Goal: Task Accomplishment & Management: Manage account settings

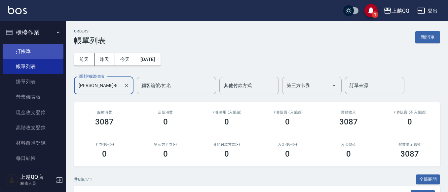
scroll to position [155, 0]
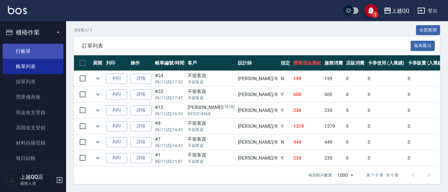
type input "[PERSON_NAME]-8"
click at [20, 45] on link "打帳單" at bounding box center [33, 51] width 61 height 15
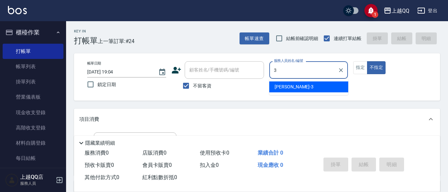
type input "佩怡-3"
type button "false"
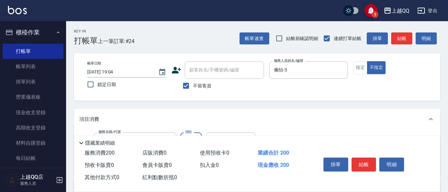
type input "洗髮(101)"
type input "230"
type input "2"
type input "怡璇-16"
type input "不指定單剪(202)"
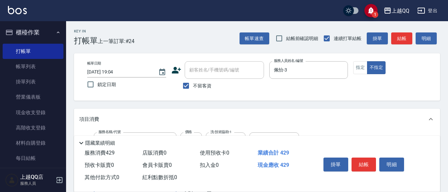
scroll to position [7, 0]
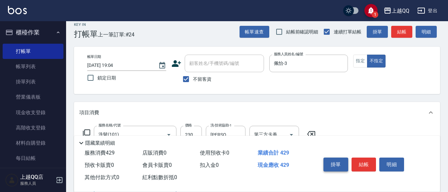
click at [343, 162] on button "掛單" at bounding box center [335, 164] width 25 height 14
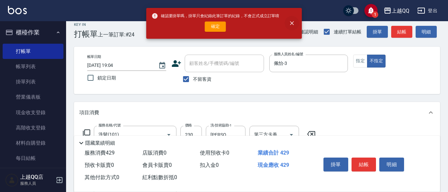
click at [294, 26] on icon "close" at bounding box center [291, 23] width 7 height 7
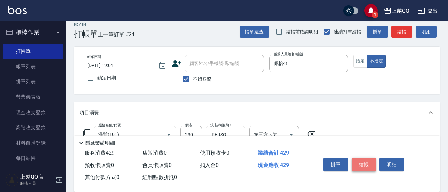
click at [365, 160] on button "結帳" at bounding box center [363, 164] width 25 height 14
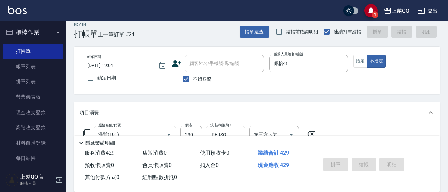
type input "2025/09/11 19:05"
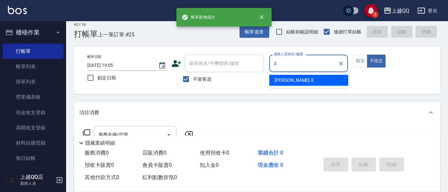
type input "佩怡-3"
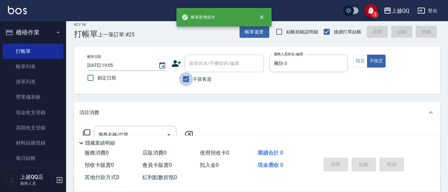
drag, startPoint x: 192, startPoint y: 80, endPoint x: 224, endPoint y: 58, distance: 39.4
click at [193, 81] on input "不留客資" at bounding box center [186, 79] width 14 height 14
checkbox input "false"
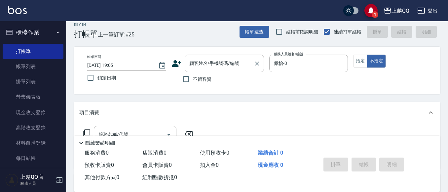
click at [224, 58] on div "顧客姓名/手機號碼/編號 顧客姓名/手機號碼/編號" at bounding box center [224, 63] width 79 height 18
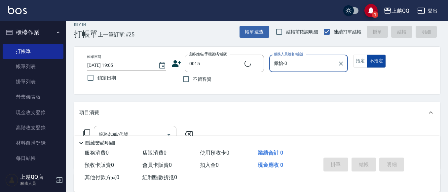
type input "袁庭萱/0955020415/0015"
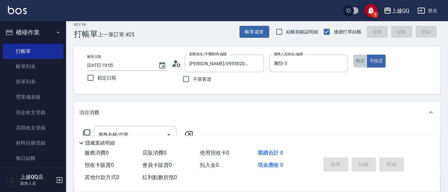
click at [359, 59] on button "指定" at bounding box center [360, 60] width 14 height 13
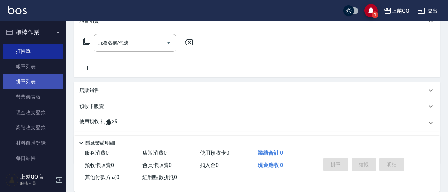
scroll to position [106, 0]
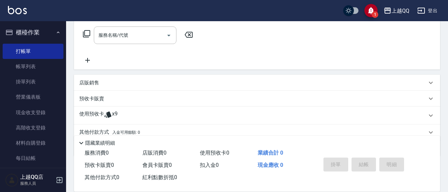
click at [93, 116] on p "使用預收卡" at bounding box center [91, 115] width 25 height 10
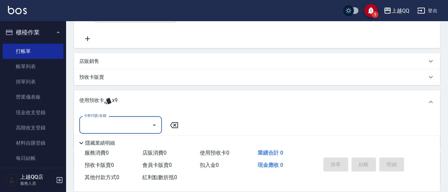
scroll to position [139, 0]
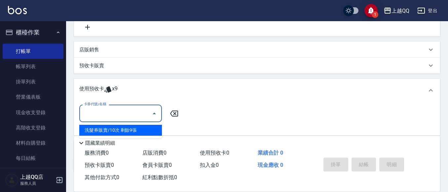
click at [136, 117] on input "卡券代號/名稱" at bounding box center [115, 113] width 67 height 12
click at [138, 125] on div "洗髮券販賣/10次 剩餘9張" at bounding box center [120, 129] width 83 height 11
type input "洗髮券販賣/10次"
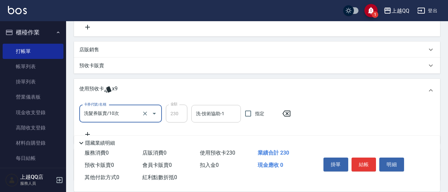
click at [216, 113] on input "洗-技術協助-1" at bounding box center [216, 114] width 44 height 12
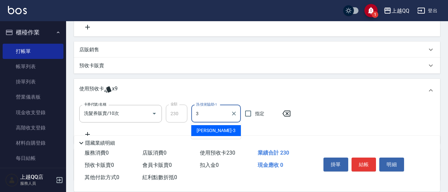
type input "佩怡-3"
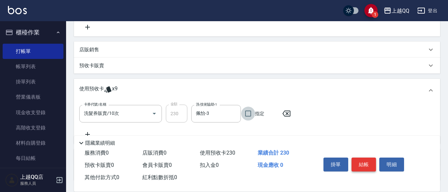
click at [357, 161] on button "結帳" at bounding box center [363, 164] width 25 height 14
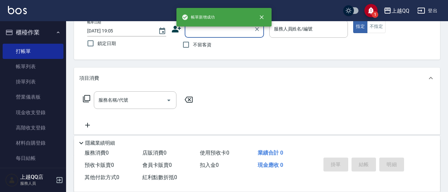
scroll to position [7, 0]
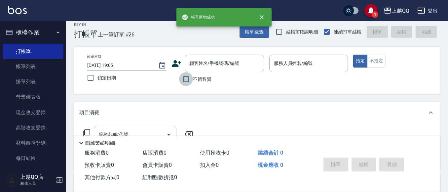
click at [187, 83] on input "不留客資" at bounding box center [186, 79] width 14 height 14
checkbox input "true"
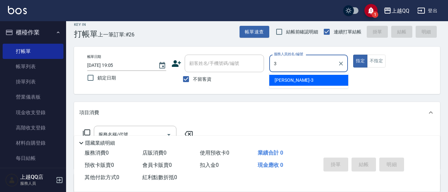
type input "3"
type button "true"
type input "佩怡-3"
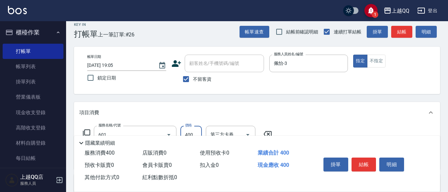
type input "髮原素活養健康洗(601)"
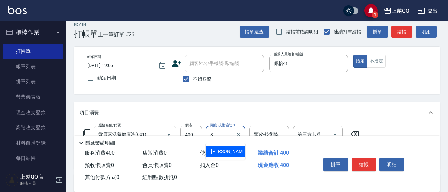
type input "孟穎-8"
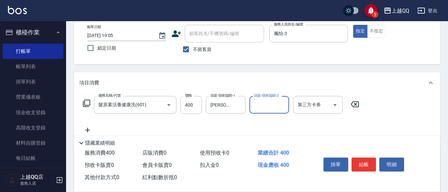
scroll to position [73, 0]
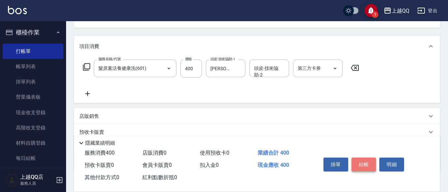
click at [375, 160] on button "結帳" at bounding box center [363, 164] width 25 height 14
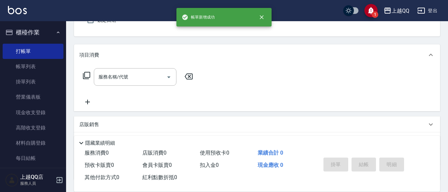
scroll to position [31, 0]
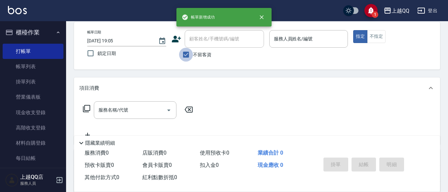
click at [189, 52] on input "不留客資" at bounding box center [186, 55] width 14 height 14
checkbox input "false"
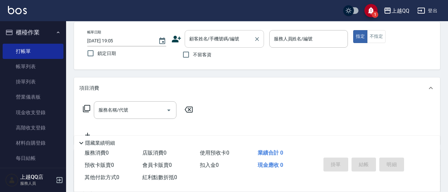
click at [199, 45] on div "顧客姓名/手機號碼/編號" at bounding box center [224, 39] width 79 height 18
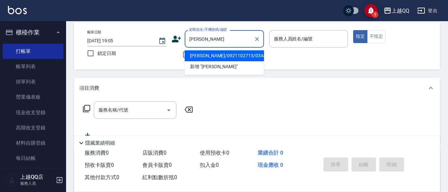
click at [217, 53] on li "羅曉妮/0921102715/0344" at bounding box center [224, 55] width 79 height 11
type input "羅曉妮/0921102715/0344"
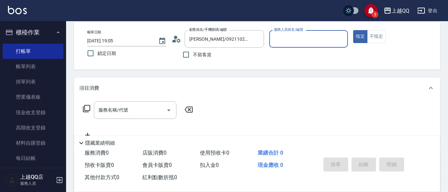
type input "佩怡-3"
click at [131, 118] on div "服務名稱/代號" at bounding box center [135, 110] width 83 height 18
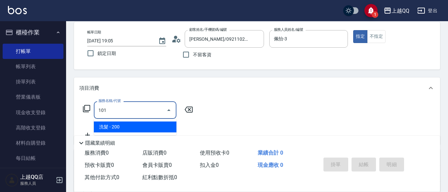
type input "洗髮(101)"
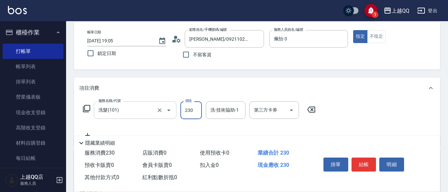
type input "230"
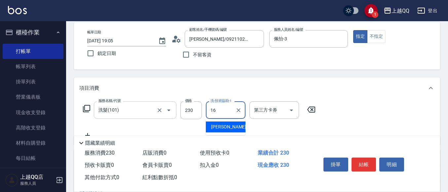
type input "怡璇-16"
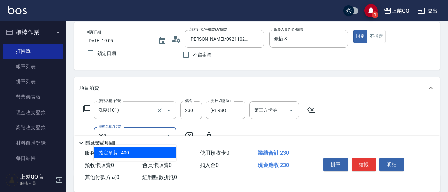
type input "指定單剪(203)"
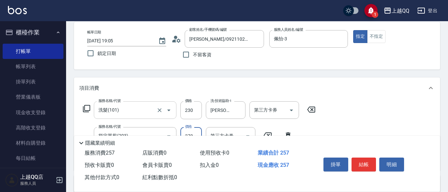
type input "270"
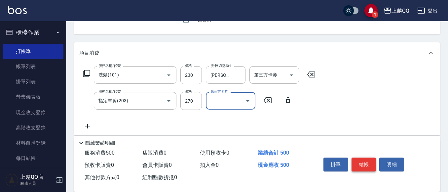
click at [361, 157] on button "結帳" at bounding box center [363, 164] width 25 height 14
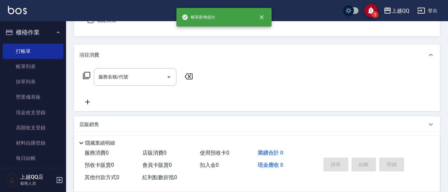
scroll to position [31, 0]
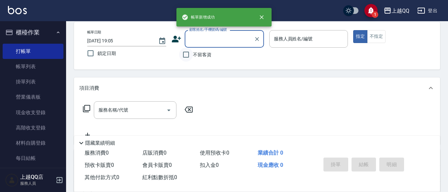
click at [192, 56] on input "不留客資" at bounding box center [186, 55] width 14 height 14
checkbox input "true"
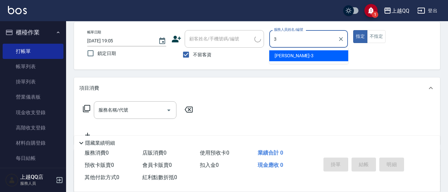
type input "佩怡-3"
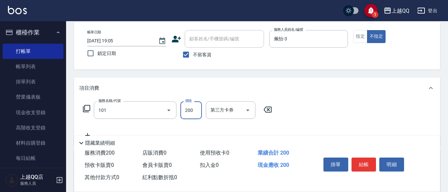
type input "洗髮(101)"
type input "250"
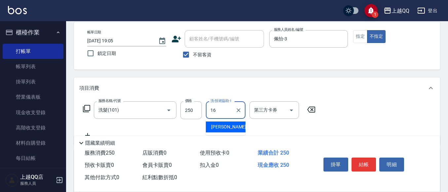
type input "怡璇-16"
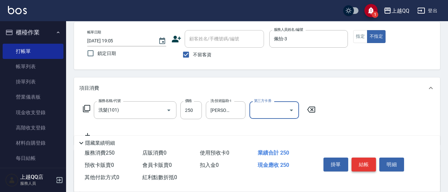
click at [370, 164] on button "結帳" at bounding box center [363, 164] width 25 height 14
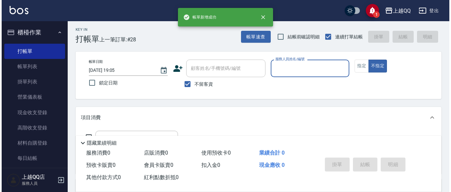
scroll to position [0, 0]
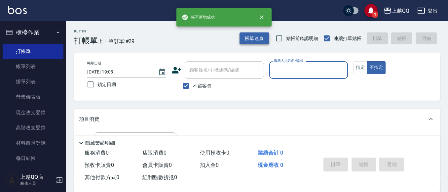
click at [251, 41] on button "帳單速查" at bounding box center [254, 38] width 30 height 12
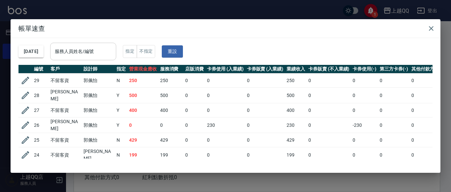
click at [106, 53] on input "服務人員姓名/編號" at bounding box center [83, 52] width 60 height 12
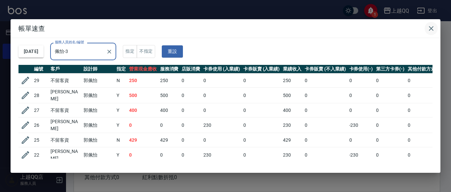
type input "佩怡-3"
click at [431, 30] on icon "button" at bounding box center [431, 28] width 8 height 8
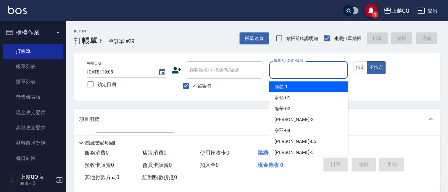
click at [291, 73] on input "服務人員姓名/編號" at bounding box center [308, 70] width 73 height 12
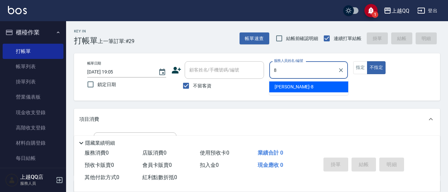
type input "孟穎-8"
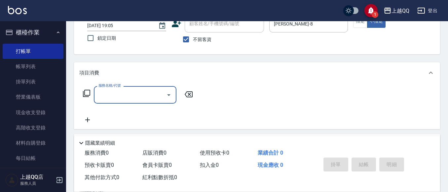
scroll to position [47, 0]
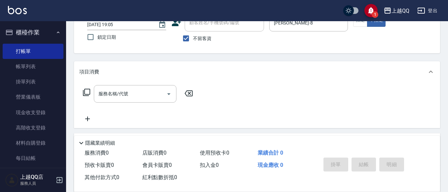
click at [84, 92] on icon at bounding box center [86, 91] width 7 height 7
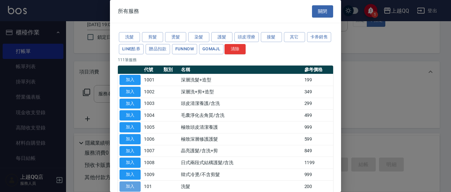
click at [139, 184] on button "加入" at bounding box center [130, 186] width 21 height 10
type input "洗髮(101)"
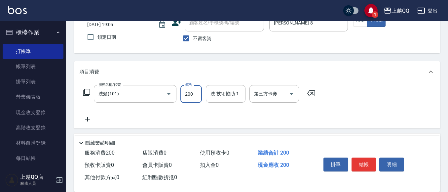
click at [194, 95] on input "200" at bounding box center [190, 94] width 21 height 18
type input "350"
click at [223, 90] on input "洗-技術協助-1" at bounding box center [226, 94] width 34 height 12
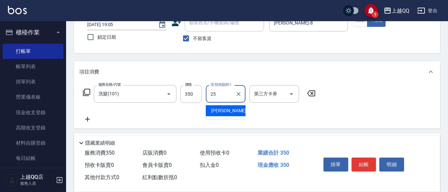
click at [238, 112] on div "陳宥蓁 -25" at bounding box center [226, 110] width 40 height 11
type input "陳宥蓁-25"
click at [366, 166] on button "結帳" at bounding box center [363, 164] width 25 height 14
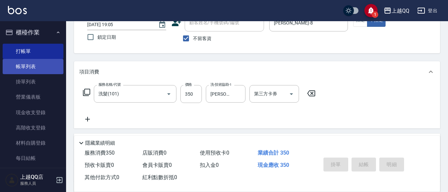
type input "2025/09/11 19:20"
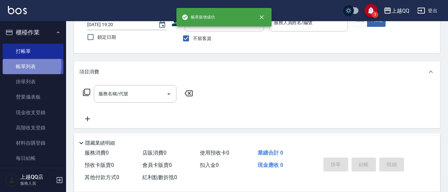
click at [19, 65] on link "帳單列表" at bounding box center [33, 66] width 61 height 15
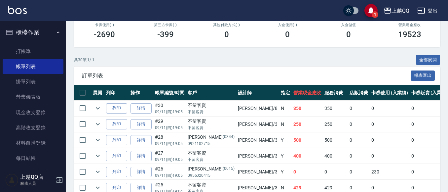
scroll to position [167, 0]
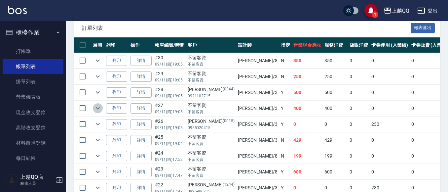
click at [95, 106] on icon "expand row" at bounding box center [98, 108] width 8 height 8
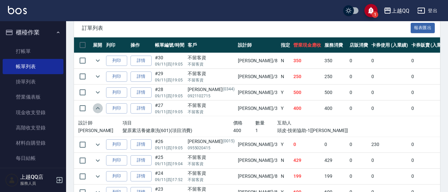
click at [95, 106] on icon "expand row" at bounding box center [98, 108] width 8 height 8
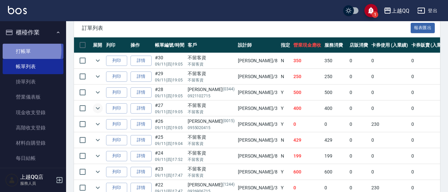
click at [19, 50] on link "打帳單" at bounding box center [33, 51] width 61 height 15
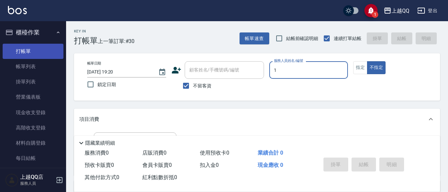
type input "1"
type button "false"
type input "雨芯-1"
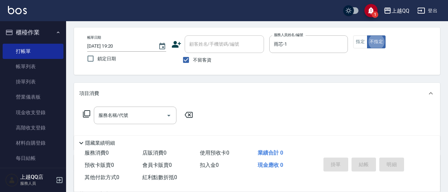
scroll to position [33, 0]
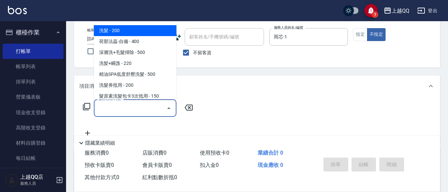
click at [133, 105] on input "服務名稱/代號" at bounding box center [130, 108] width 67 height 12
type input "1"
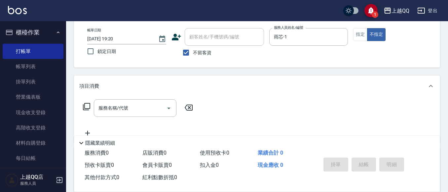
click at [88, 107] on icon at bounding box center [87, 106] width 8 height 8
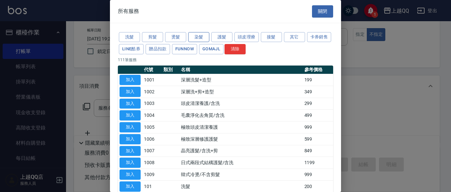
click at [190, 36] on button "染髮" at bounding box center [198, 37] width 21 height 10
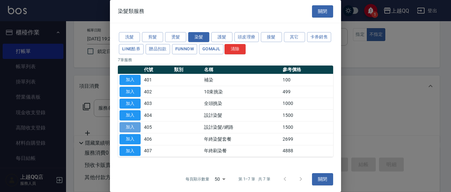
click at [127, 128] on button "加入" at bounding box center [130, 127] width 21 height 10
type input "設計染髮/網路(405)"
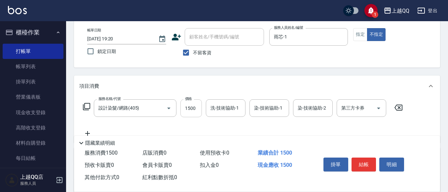
click at [195, 108] on input "1500" at bounding box center [190, 108] width 21 height 18
type input "999"
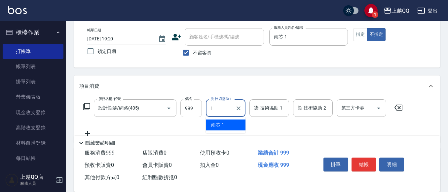
type input "雨芯-1"
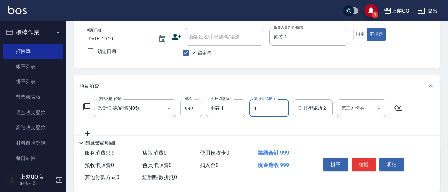
type input "雨芯-1"
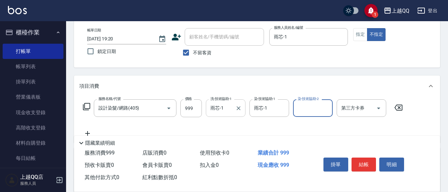
click at [231, 113] on input "雨芯-1" at bounding box center [221, 108] width 24 height 12
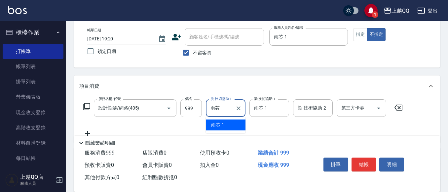
type input "雨"
type input "心佑-17"
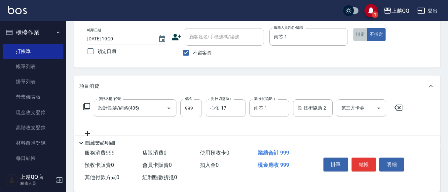
click at [365, 33] on button "指定" at bounding box center [360, 34] width 14 height 13
click at [357, 159] on button "結帳" at bounding box center [363, 164] width 25 height 14
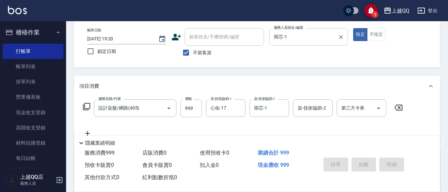
type input "2025/09/11 19:42"
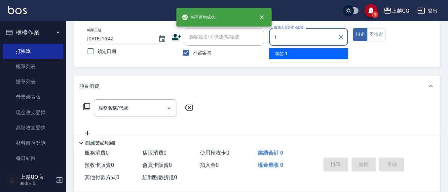
type input "雨芯-1"
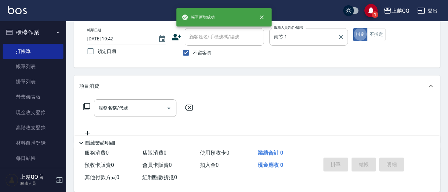
type button "true"
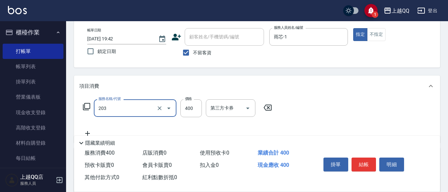
type input "指定單剪(203)"
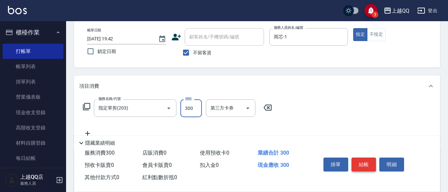
type input "300"
click at [362, 165] on button "結帳" at bounding box center [363, 164] width 25 height 14
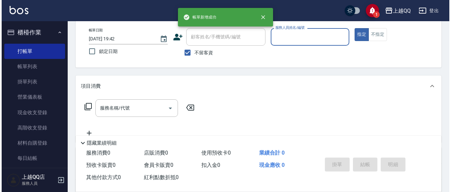
scroll to position [0, 0]
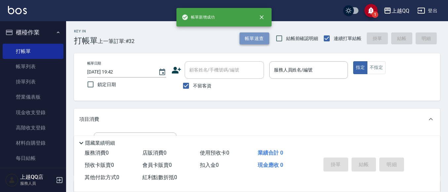
click at [245, 35] on button "帳單速查" at bounding box center [254, 38] width 30 height 12
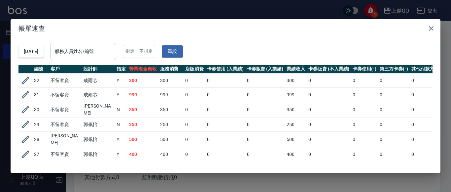
click at [102, 44] on div "服務人員姓名/編號" at bounding box center [83, 52] width 66 height 18
type input "4"
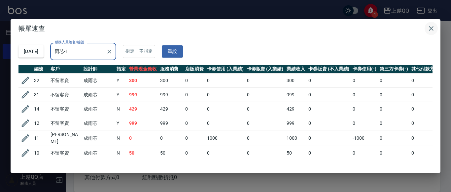
type input "雨芯-1"
click at [431, 29] on icon "button" at bounding box center [431, 28] width 5 height 5
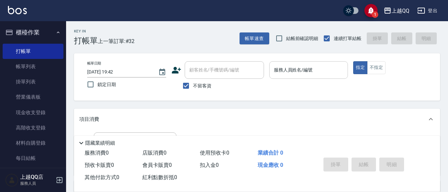
click at [282, 71] on input "服務人員姓名/編號" at bounding box center [308, 70] width 73 height 12
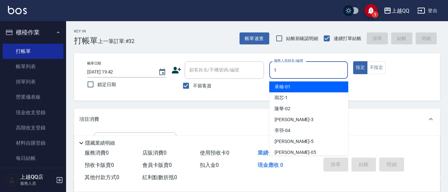
type input "雨芯-1"
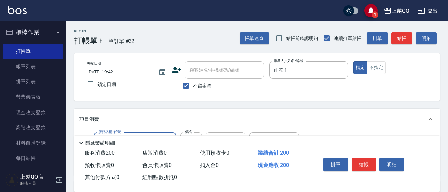
type input "洗髮(101)"
type input "230"
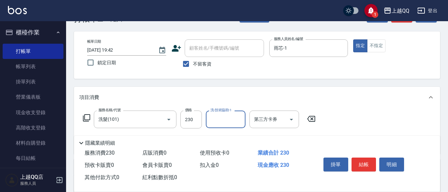
scroll to position [33, 0]
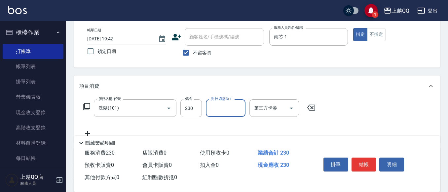
type input "2"
type input "林恩昕-26"
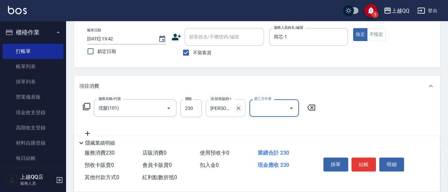
click at [240, 109] on icon "Clear" at bounding box center [238, 108] width 7 height 7
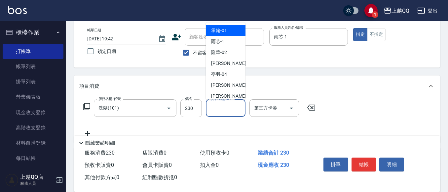
click at [228, 112] on input "洗-技術協助-1" at bounding box center [226, 108] width 34 height 12
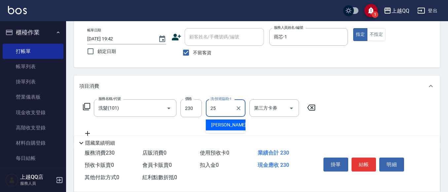
type input "陳宥蓁-25"
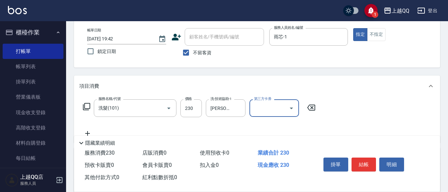
click at [258, 72] on div "Key In 打帳單 上一筆訂單:#32 帳單速查 結帳前確認明細 連續打單結帳 掛單 結帳 明細 帳單日期 2025/09/11 19:42 鎖定日期 顧客…" at bounding box center [257, 131] width 382 height 286
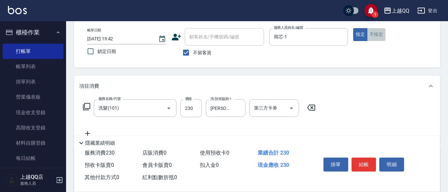
click at [384, 36] on button "不指定" at bounding box center [376, 34] width 18 height 13
click at [366, 159] on button "結帳" at bounding box center [363, 164] width 25 height 14
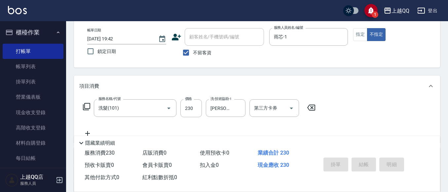
type input "2025/09/11 19:43"
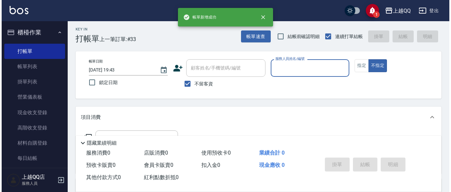
scroll to position [0, 0]
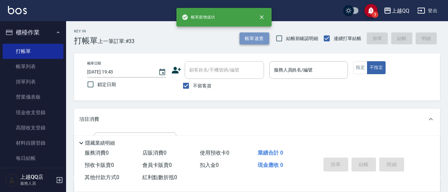
click at [255, 40] on button "帳單速查" at bounding box center [254, 38] width 30 height 12
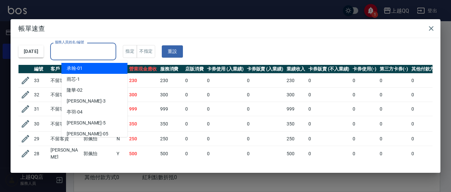
click at [113, 50] on input "服務人員姓名/編號" at bounding box center [83, 52] width 60 height 12
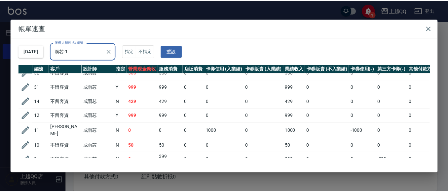
scroll to position [33, 0]
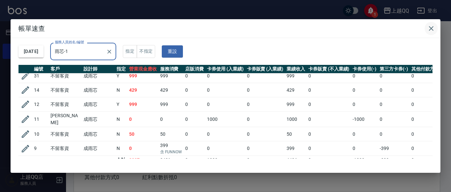
type input "雨芯-1"
click at [432, 23] on button "button" at bounding box center [431, 28] width 13 height 13
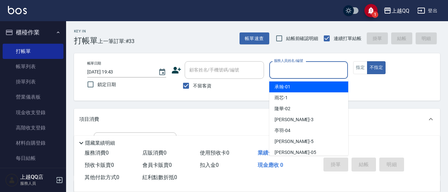
click at [302, 69] on input "服務人員姓名/編號" at bounding box center [308, 70] width 73 height 12
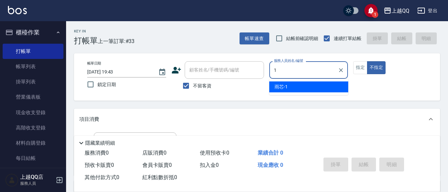
type input "雨芯-1"
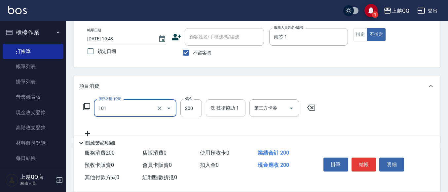
type input "洗髮(101)"
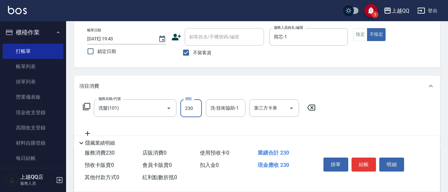
type input "230"
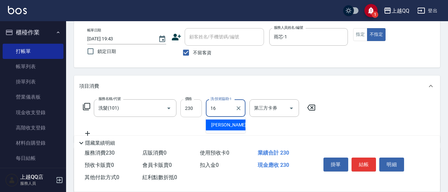
type input "怡璇-16"
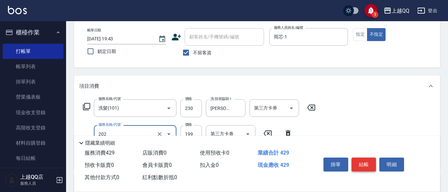
type input "不指定單剪(202)"
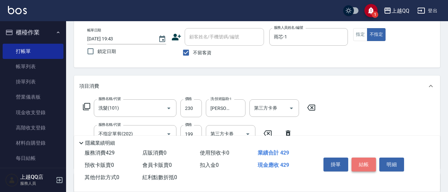
click at [363, 162] on button "結帳" at bounding box center [363, 164] width 25 height 14
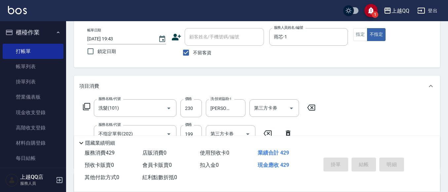
type input "2025/09/11 19:53"
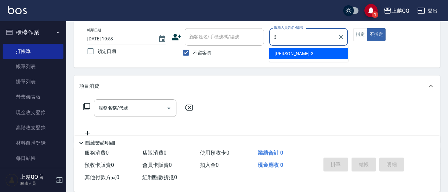
type input "佩怡-3"
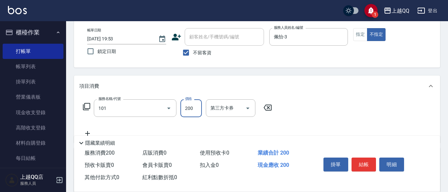
type input "洗髮(101)"
type input "250"
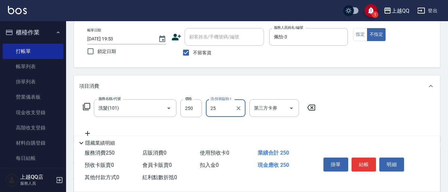
type input "陳宥蓁-25"
click at [364, 173] on div "掛單 結帳 明細" at bounding box center [364, 165] width 86 height 21
click at [358, 157] on button "結帳" at bounding box center [363, 164] width 25 height 14
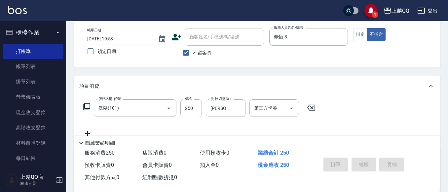
type input "2025/09/11 19:54"
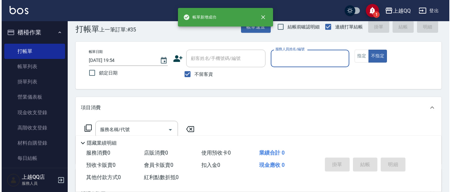
scroll to position [0, 0]
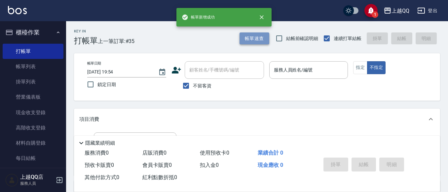
click at [254, 38] on button "帳單速查" at bounding box center [254, 38] width 30 height 12
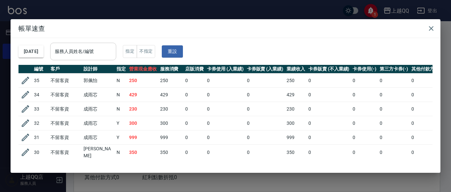
drag, startPoint x: 102, startPoint y: 53, endPoint x: 106, endPoint y: 56, distance: 5.1
click at [103, 53] on input "服務人員姓名/編號" at bounding box center [83, 52] width 60 height 12
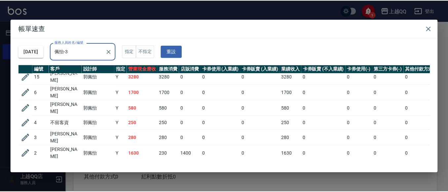
scroll to position [199, 0]
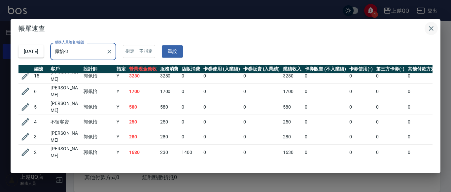
type input "佩怡-3"
click at [437, 31] on button "button" at bounding box center [431, 28] width 13 height 13
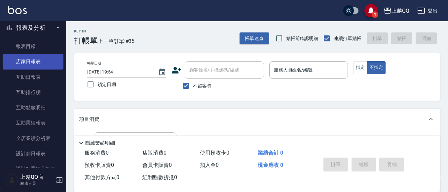
scroll to position [198, 0]
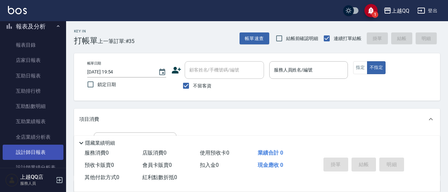
click at [32, 155] on link "設計師日報表" at bounding box center [33, 151] width 61 height 15
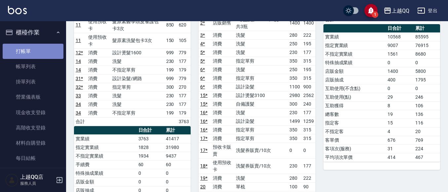
click at [41, 46] on link "打帳單" at bounding box center [33, 51] width 61 height 15
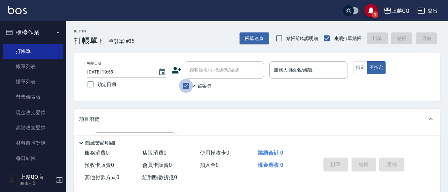
click at [183, 86] on input "不留客資" at bounding box center [186, 86] width 14 height 14
checkbox input "false"
click at [200, 71] on input "顧客姓名/手機號碼/編號" at bounding box center [219, 70] width 63 height 12
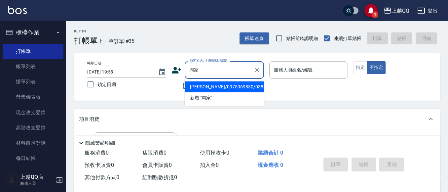
click at [190, 86] on li "周家瑤/0975969830/0385" at bounding box center [224, 86] width 79 height 11
type input "周家瑤/0975969830/0385"
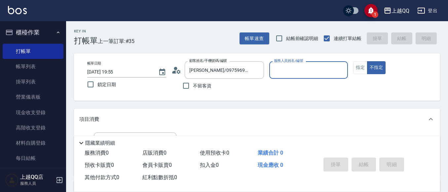
type input "孟穎-8"
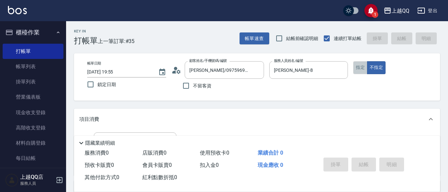
click at [357, 68] on button "指定" at bounding box center [360, 67] width 14 height 13
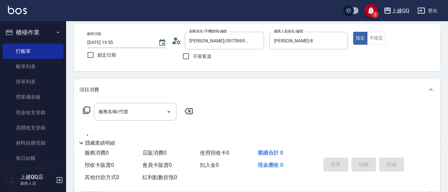
scroll to position [33, 0]
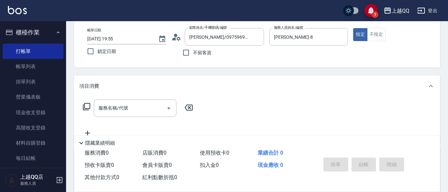
click at [87, 104] on icon at bounding box center [87, 106] width 8 height 8
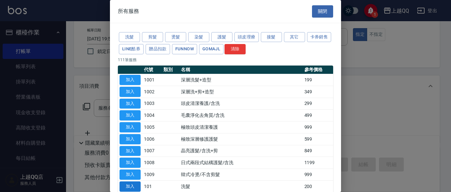
click at [133, 183] on button "加入" at bounding box center [130, 186] width 21 height 10
type input "洗髮(101)"
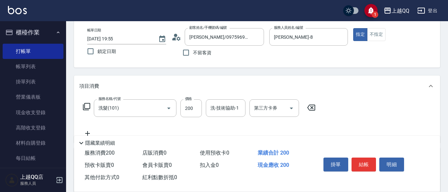
click at [88, 105] on icon at bounding box center [87, 106] width 8 height 8
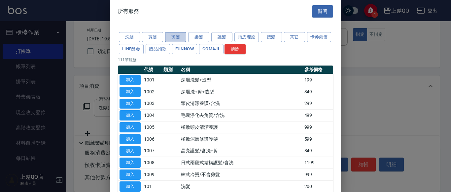
click at [179, 37] on button "燙髮" at bounding box center [175, 37] width 21 height 10
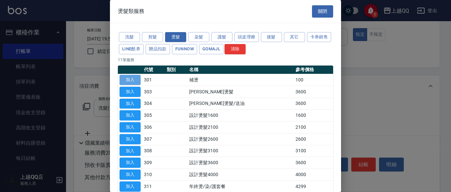
click at [135, 79] on button "加入" at bounding box center [130, 80] width 21 height 10
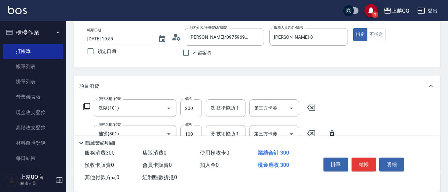
click at [84, 105] on icon at bounding box center [86, 106] width 7 height 7
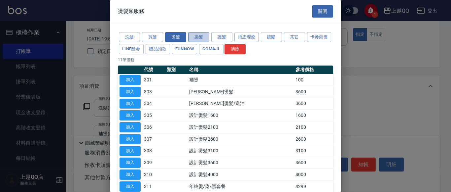
click at [194, 35] on button "染髮" at bounding box center [198, 37] width 21 height 10
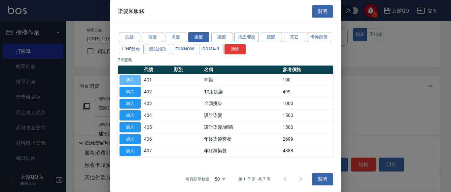
click at [131, 76] on button "加入" at bounding box center [130, 80] width 21 height 10
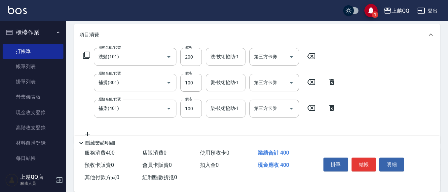
scroll to position [85, 0]
click at [199, 56] on input "200" at bounding box center [190, 57] width 21 height 18
type input "230"
click at [227, 58] on input "洗-技術協助-1" at bounding box center [226, 57] width 34 height 12
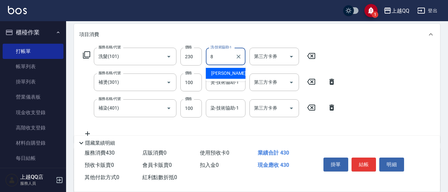
click at [216, 72] on span "孟穎 -8" at bounding box center [230, 73] width 39 height 7
type input "孟穎-8"
click at [198, 82] on input "100" at bounding box center [190, 82] width 21 height 18
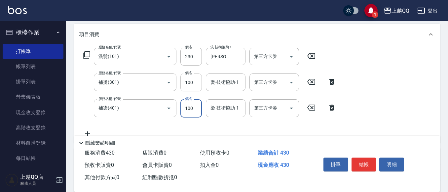
click at [198, 81] on input "100" at bounding box center [190, 82] width 21 height 18
type input "200"
click at [218, 84] on input "燙-技術協助-1" at bounding box center [226, 82] width 34 height 12
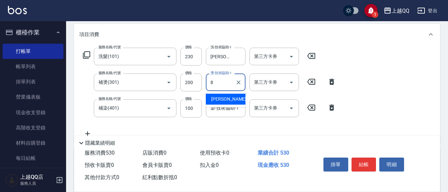
click at [218, 99] on span "孟穎 -8" at bounding box center [230, 98] width 39 height 7
type input "孟穎-8"
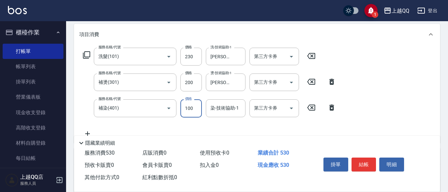
click at [197, 107] on input "100" at bounding box center [190, 108] width 21 height 18
type input "1099"
click at [217, 109] on div "染-技術協助-1 染-技術協助-1" at bounding box center [226, 108] width 40 height 18
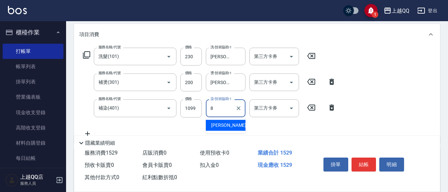
click at [227, 125] on div "孟穎 -8" at bounding box center [226, 125] width 40 height 11
type input "孟穎-8"
click at [366, 164] on button "結帳" at bounding box center [363, 164] width 25 height 14
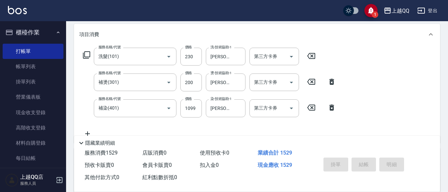
type input "2025/09/11 20:12"
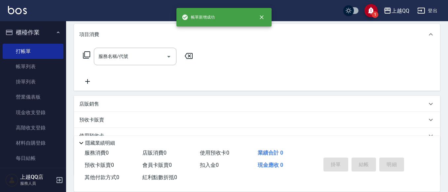
scroll to position [0, 0]
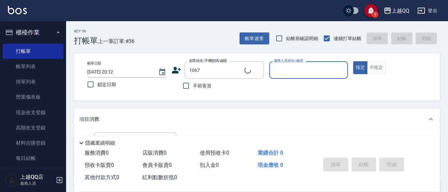
type input "黃家琪/0918187921/1067"
type input "孟穎-8"
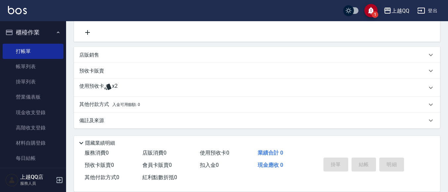
click at [164, 83] on div "使用預收卡 x2" at bounding box center [252, 88] width 347 height 10
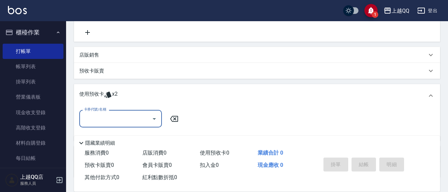
scroll to position [0, 0]
click at [157, 117] on icon "Open" at bounding box center [154, 119] width 8 height 8
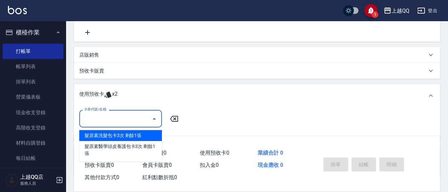
click at [157, 132] on div "髮原素洗髮包卡3次 剩餘1張" at bounding box center [120, 135] width 83 height 11
type input "髮原素洗髮包卡3次"
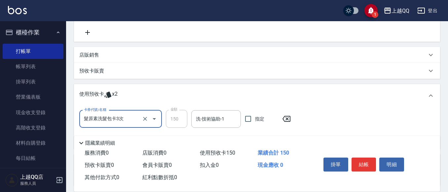
scroll to position [191, 0]
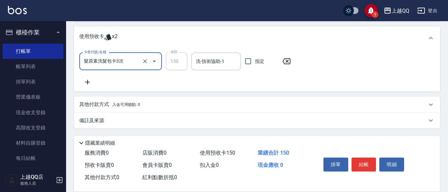
click at [89, 80] on icon at bounding box center [87, 82] width 17 height 8
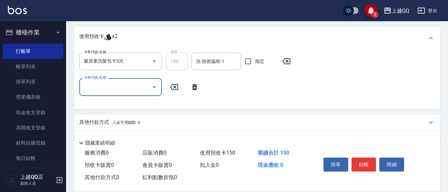
click at [156, 89] on icon "Open" at bounding box center [154, 87] width 8 height 8
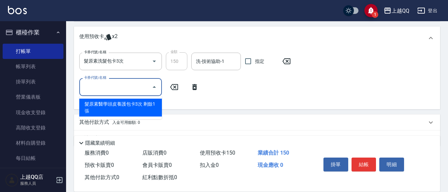
click at [150, 102] on div "髮原素醫學頭皮養護包卡3次 剩餘1張" at bounding box center [120, 107] width 83 height 18
type input "髮原素醫學頭皮養護包卡3次"
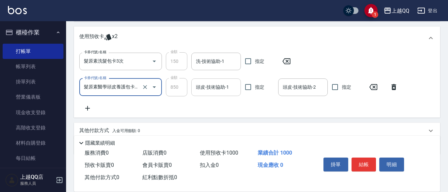
click at [207, 89] on input "頭皮-技術協助-1" at bounding box center [216, 87] width 44 height 12
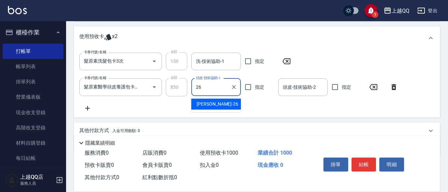
click at [219, 103] on div "林恩昕 -26" at bounding box center [216, 103] width 50 height 11
type input "林恩昕-26"
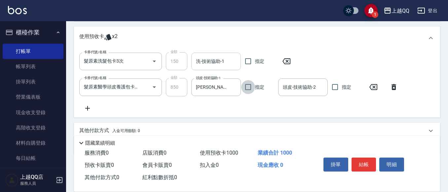
click at [208, 61] on input "洗-技術協助-1" at bounding box center [216, 61] width 44 height 12
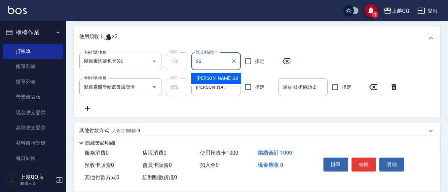
click at [202, 78] on span "林恩昕 -26" at bounding box center [217, 78] width 42 height 7
type input "林恩昕-26"
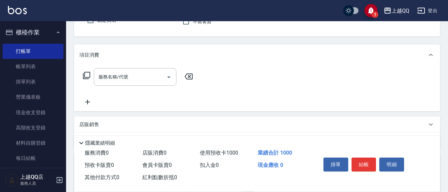
scroll to position [25, 0]
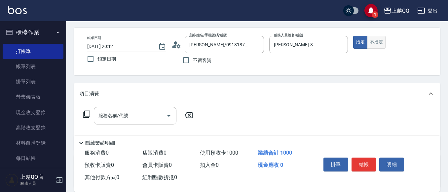
click at [378, 39] on button "不指定" at bounding box center [376, 42] width 18 height 13
click at [359, 164] on button "結帳" at bounding box center [363, 164] width 25 height 14
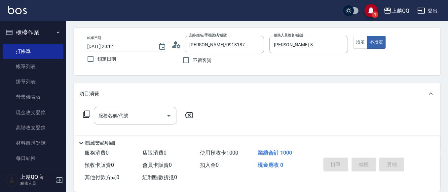
type input "2025/09/11 20:13"
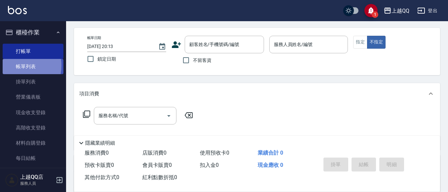
click at [15, 65] on link "帳單列表" at bounding box center [33, 66] width 61 height 15
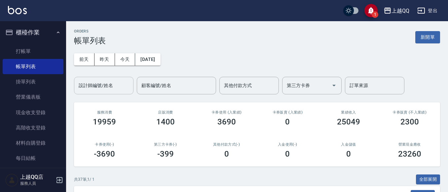
click at [96, 84] on input "設計師編號/姓名" at bounding box center [103, 86] width 53 height 12
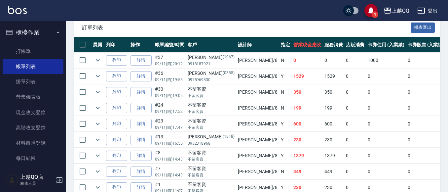
scroll to position [202, 0]
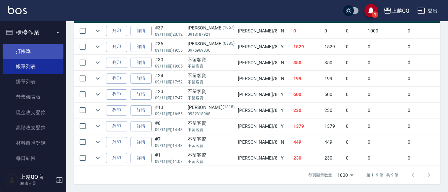
type input "孟穎-8"
click at [25, 49] on link "打帳單" at bounding box center [33, 51] width 61 height 15
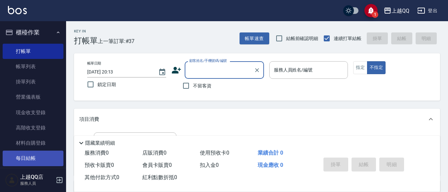
click at [23, 155] on link "每日結帳" at bounding box center [33, 157] width 61 height 15
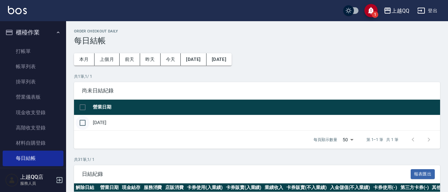
click at [81, 121] on input "checkbox" at bounding box center [83, 123] width 14 height 14
checkbox input "true"
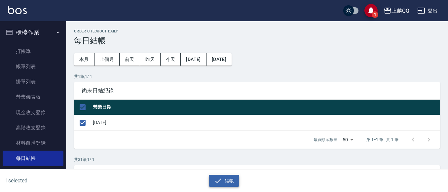
click at [223, 178] on button "結帳" at bounding box center [224, 180] width 31 height 12
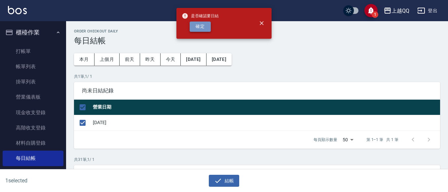
click at [207, 26] on button "確定" at bounding box center [200, 26] width 21 height 10
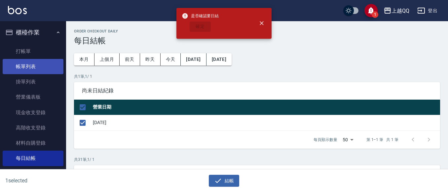
checkbox input "false"
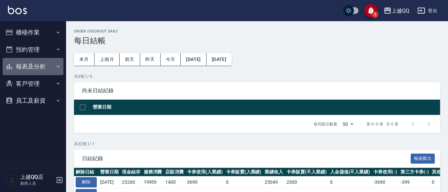
click at [18, 67] on button "報表及分析" at bounding box center [33, 66] width 61 height 17
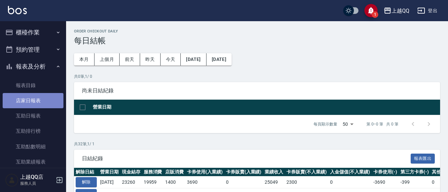
click at [37, 102] on link "店家日報表" at bounding box center [33, 100] width 61 height 15
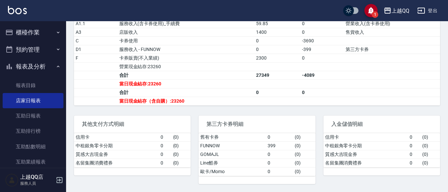
scroll to position [251, 0]
